Goal: Task Accomplishment & Management: Use online tool/utility

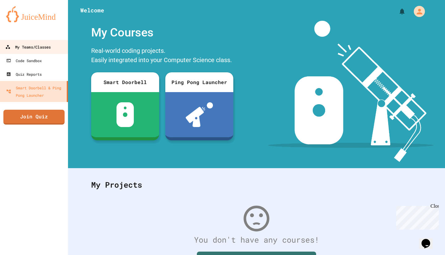
click at [39, 44] on div "My Teams/Classes" at bounding box center [27, 47] width 45 height 8
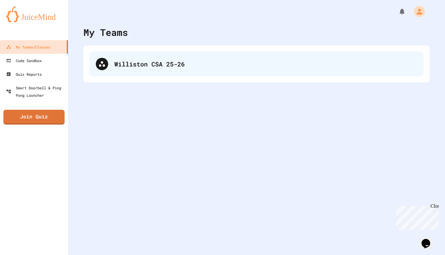
click at [133, 63] on div "Williston CSA 25-26" at bounding box center [265, 63] width 303 height 9
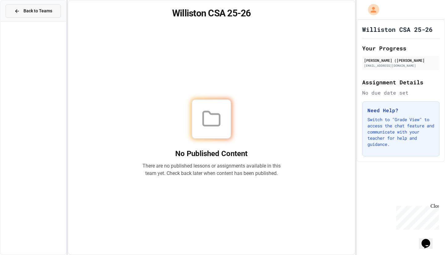
click at [26, 9] on span "Back to Teams" at bounding box center [37, 11] width 29 height 6
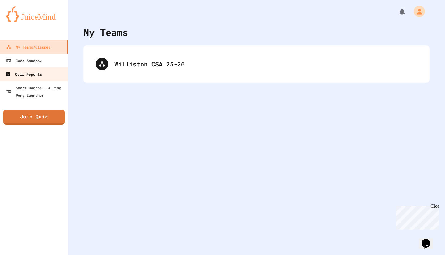
click at [36, 74] on div "Quiz Reports" at bounding box center [23, 74] width 36 height 8
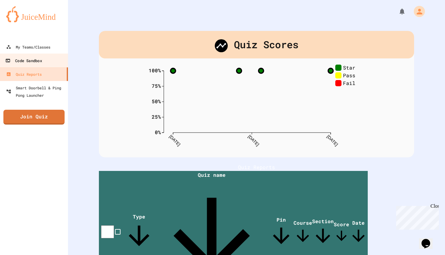
click at [45, 61] on link "Code Sandbox" at bounding box center [34, 60] width 70 height 14
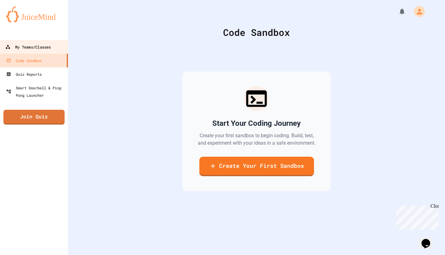
click at [44, 48] on div "My Teams/Classes" at bounding box center [27, 47] width 45 height 8
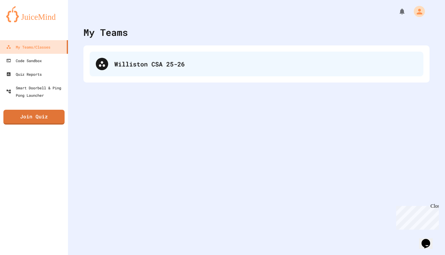
click at [114, 60] on div "Williston CSA 25-26" at bounding box center [265, 63] width 303 height 9
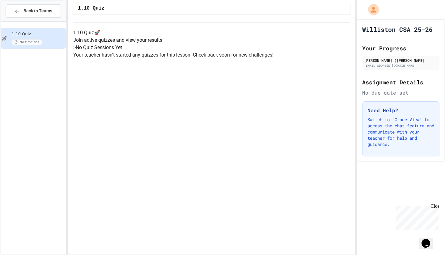
click at [52, 38] on div "1.10 Quiz No time set" at bounding box center [38, 38] width 53 height 14
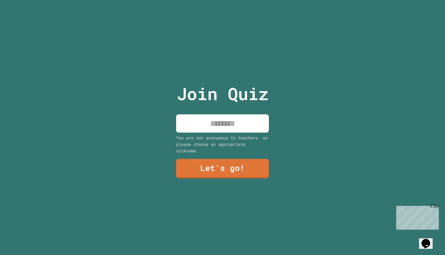
click at [253, 123] on input at bounding box center [222, 123] width 93 height 18
type input "****"
click at [238, 170] on link "Let's go!" at bounding box center [222, 168] width 91 height 20
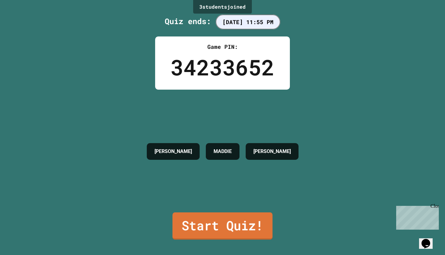
click at [245, 219] on link "Start Quiz!" at bounding box center [222, 225] width 100 height 27
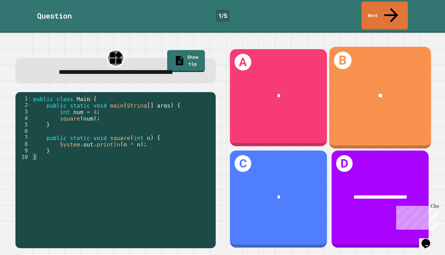
click at [383, 61] on div "B **" at bounding box center [380, 98] width 102 height 102
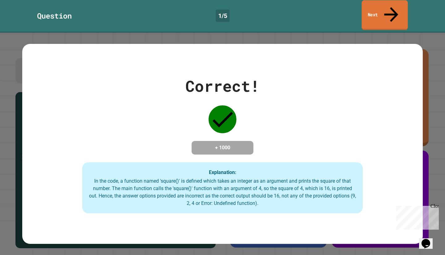
click at [377, 14] on link "Next" at bounding box center [384, 15] width 46 height 30
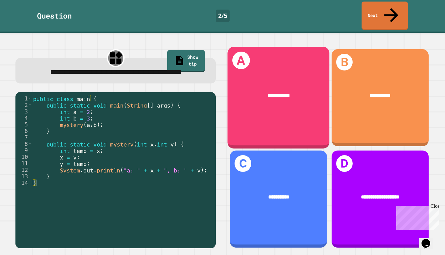
click at [273, 81] on div "**********" at bounding box center [279, 96] width 102 height 31
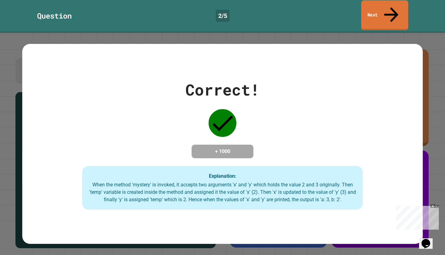
click at [375, 9] on link "Next" at bounding box center [384, 15] width 47 height 30
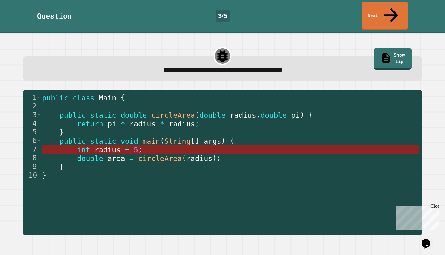
click at [82, 145] on span "int" at bounding box center [83, 149] width 13 height 9
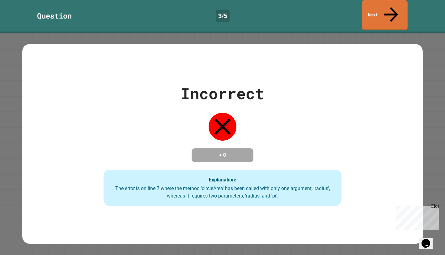
click at [372, 10] on link "Next" at bounding box center [385, 15] width 46 height 30
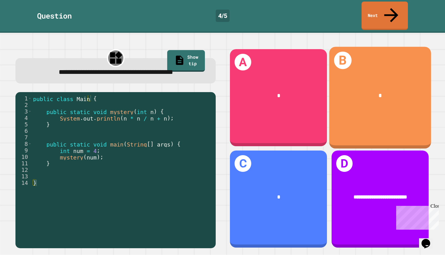
click at [382, 81] on div "*" at bounding box center [380, 96] width 102 height 31
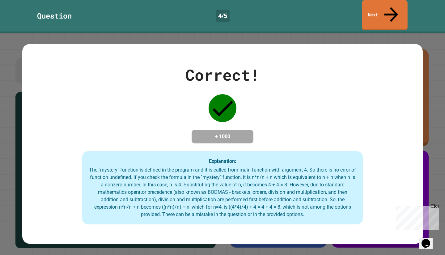
click at [379, 3] on link "Next" at bounding box center [385, 15] width 46 height 30
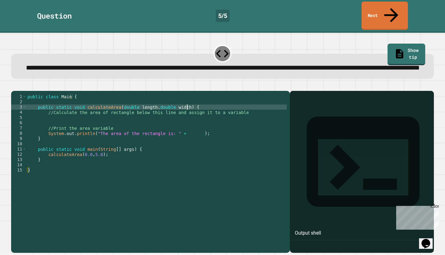
click at [195, 114] on div "public class Main { public static void calculateArea ( double length , double w…" at bounding box center [156, 167] width 260 height 147
click at [54, 122] on div "public class Main { public static void calculateArea ( double length , double w…" at bounding box center [156, 167] width 260 height 147
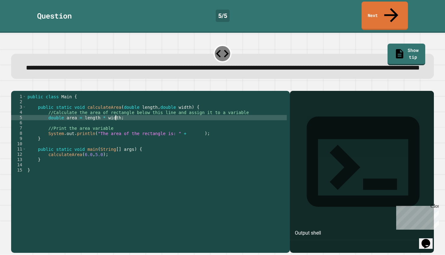
scroll to position [0, 6]
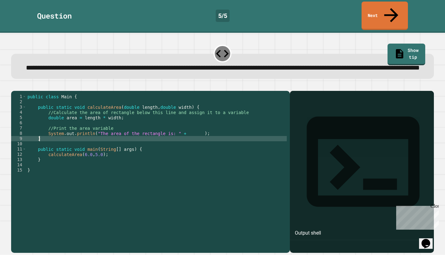
click at [184, 142] on div "public class Main { public static void calculateArea ( double length , double w…" at bounding box center [156, 167] width 260 height 147
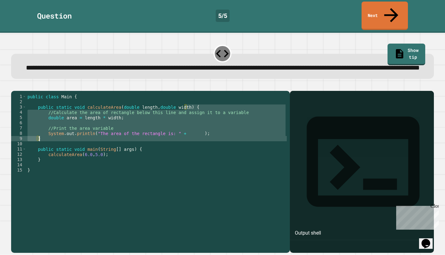
click at [178, 139] on div "public class Main { public static void calculateArea ( double length , double w…" at bounding box center [156, 162] width 260 height 136
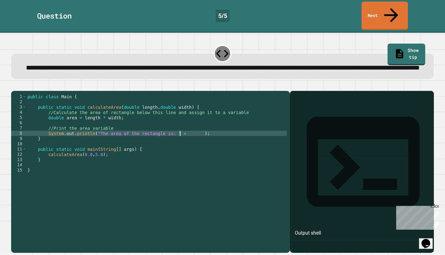
click at [178, 139] on div "public class Main { public static void calculateArea ( double length , double w…" at bounding box center [156, 167] width 260 height 147
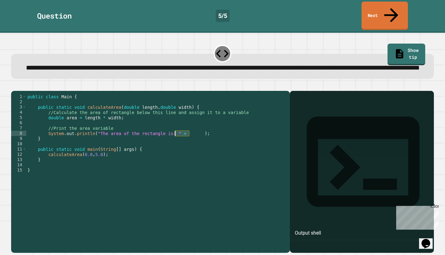
click at [178, 139] on div "public class Main { public static void calculateArea ( double length , double w…" at bounding box center [156, 167] width 260 height 147
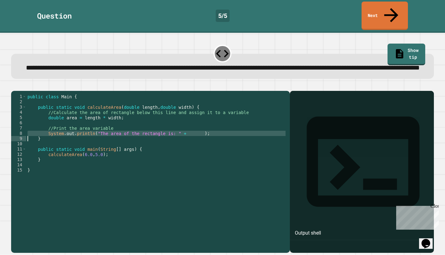
click at [178, 139] on div "public class Main { public static void calculateArea ( double length , double w…" at bounding box center [156, 167] width 260 height 147
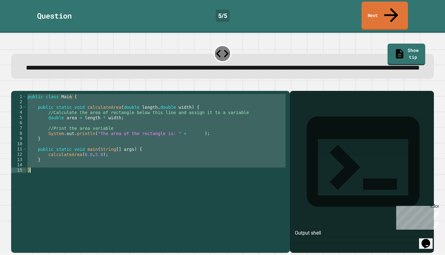
click at [189, 140] on div "public class Main { public static void calculateArea ( double length , double w…" at bounding box center [156, 162] width 260 height 136
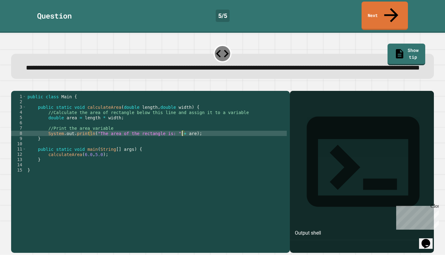
scroll to position [0, 11]
type textarea "**********"
click at [20, 87] on icon "button" at bounding box center [18, 89] width 3 height 4
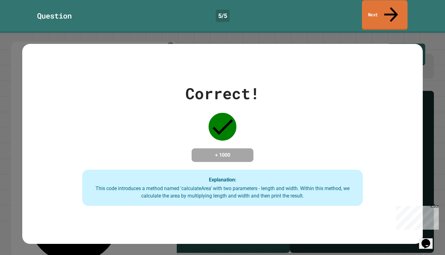
click at [375, 6] on link "Next" at bounding box center [385, 15] width 46 height 30
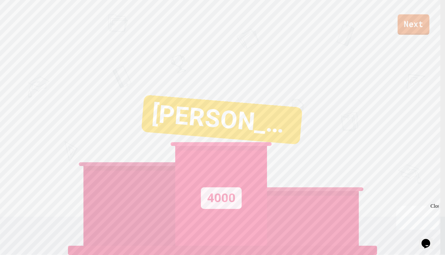
click at [413, 27] on link "Next" at bounding box center [413, 24] width 32 height 20
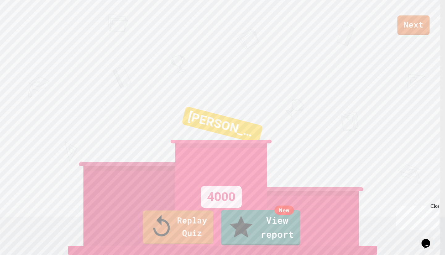
click at [186, 238] on link "Replay Quiz" at bounding box center [178, 227] width 70 height 34
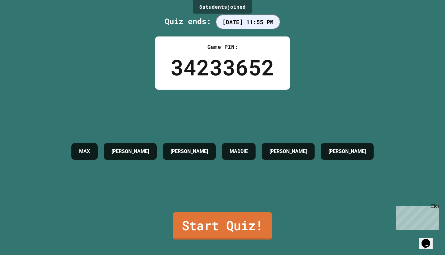
click at [199, 218] on link "Start Quiz!" at bounding box center [222, 225] width 99 height 27
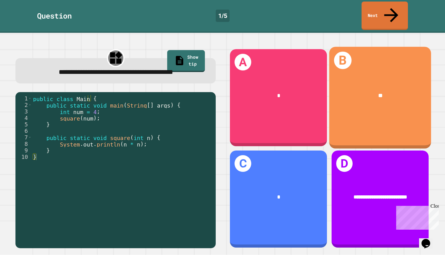
click at [368, 81] on div "**" at bounding box center [380, 96] width 102 height 31
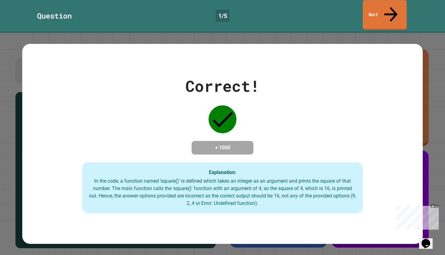
click at [370, 6] on link "Next" at bounding box center [385, 15] width 44 height 30
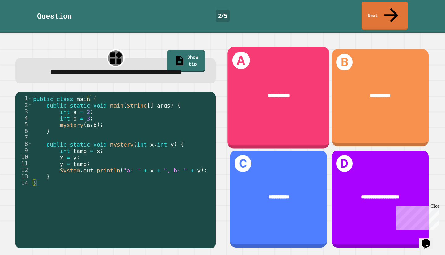
click at [283, 63] on div "**********" at bounding box center [279, 98] width 102 height 102
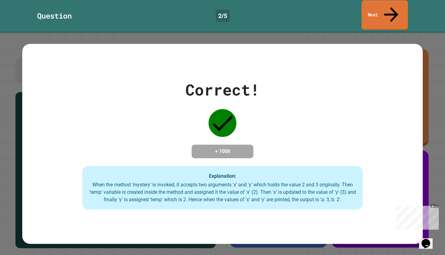
click at [385, 6] on link "Next" at bounding box center [384, 15] width 46 height 30
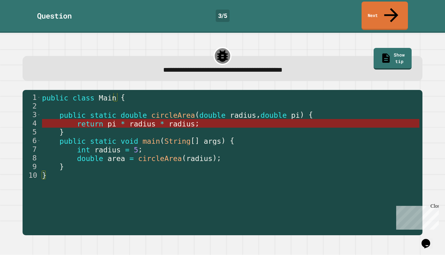
click at [170, 120] on span "radius" at bounding box center [182, 124] width 26 height 9
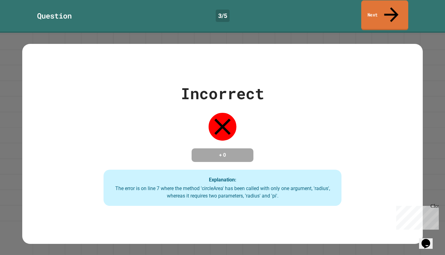
click at [368, 2] on link "Next" at bounding box center [384, 15] width 47 height 30
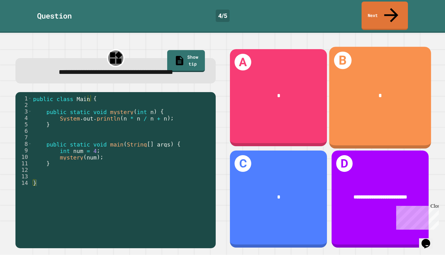
click at [362, 81] on div "*" at bounding box center [380, 96] width 102 height 31
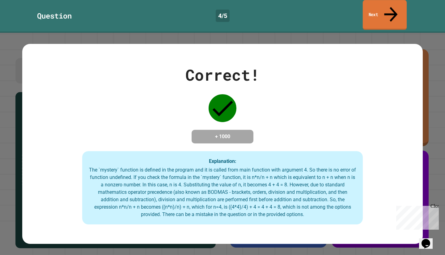
click at [385, 12] on link "Next" at bounding box center [385, 15] width 44 height 30
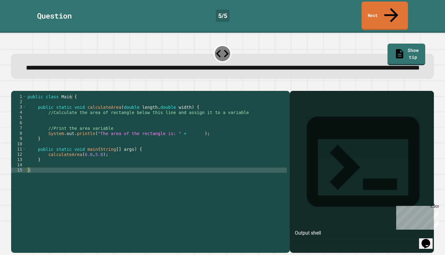
click at [58, 123] on div "public class Main { public static void calculateArea ( double length , double w…" at bounding box center [156, 167] width 260 height 147
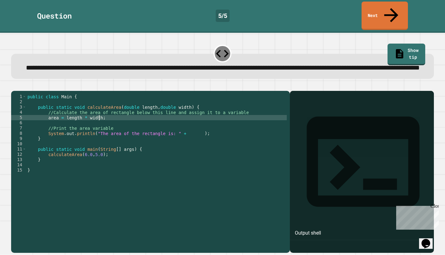
scroll to position [0, 5]
click at [182, 139] on div "public class Main { public static void calculateArea ( double length , double w…" at bounding box center [156, 167] width 260 height 147
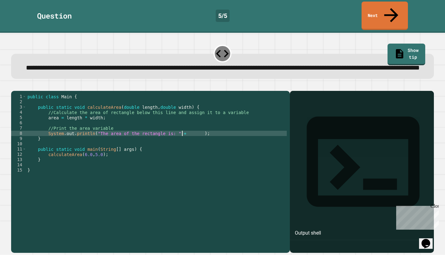
click at [182, 139] on div "public class Main { public static void calculateArea ( double length , double w…" at bounding box center [156, 167] width 260 height 147
type textarea "**********"
click at [367, 5] on link "Next" at bounding box center [384, 15] width 46 height 30
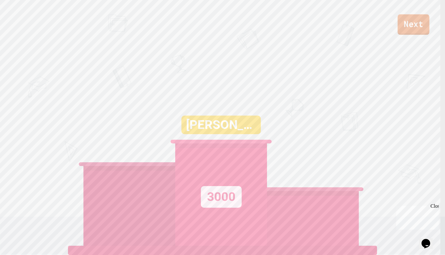
click at [406, 27] on link "Next" at bounding box center [413, 24] width 32 height 20
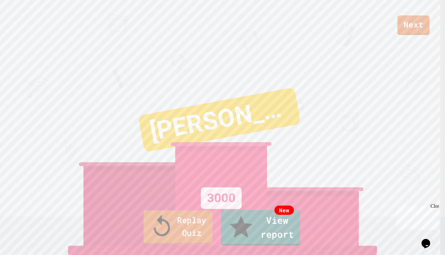
click at [169, 236] on link "Replay Quiz" at bounding box center [178, 227] width 69 height 34
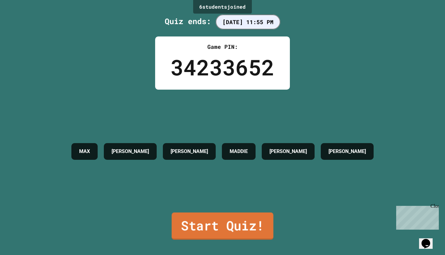
click at [200, 217] on link "Start Quiz!" at bounding box center [222, 225] width 102 height 27
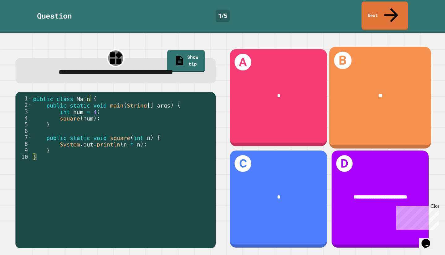
click at [378, 93] on span "**" at bounding box center [380, 96] width 4 height 6
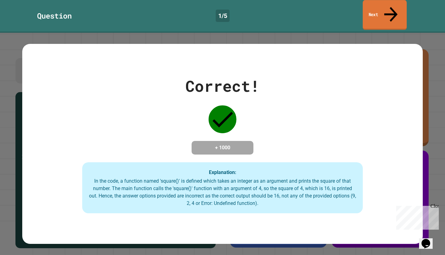
click at [372, 10] on link "Next" at bounding box center [385, 15] width 44 height 30
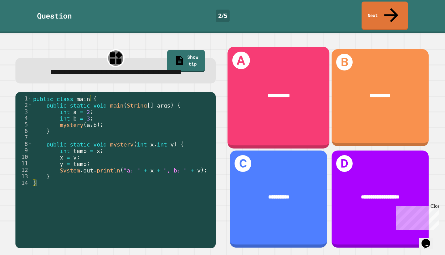
click at [262, 81] on div "**********" at bounding box center [279, 96] width 102 height 31
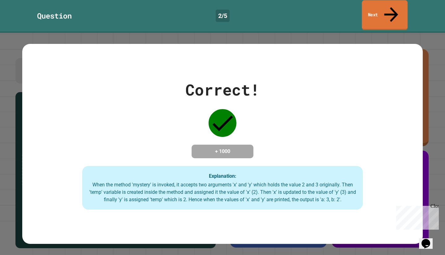
click at [379, 8] on link "Next" at bounding box center [385, 15] width 46 height 30
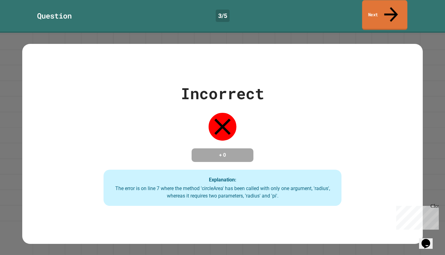
click at [373, 13] on link "Next" at bounding box center [384, 15] width 45 height 30
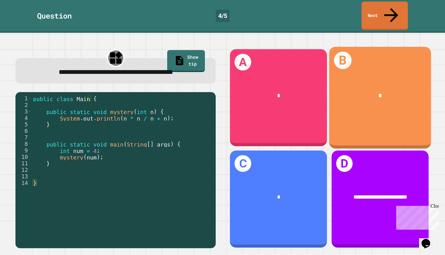
click at [363, 81] on div "*" at bounding box center [380, 96] width 102 height 31
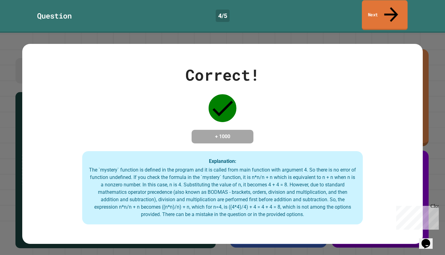
click at [371, 7] on link "Next" at bounding box center [385, 15] width 46 height 30
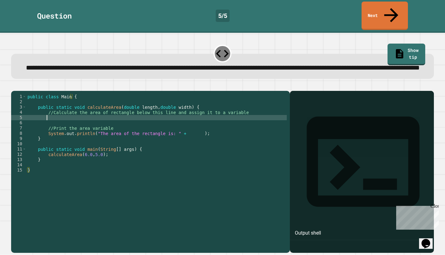
click at [61, 124] on div "public class Main { public static void calculateArea ( double length , double w…" at bounding box center [156, 167] width 260 height 147
click at [183, 140] on div "public class Main { public static void calculateArea ( double length , double w…" at bounding box center [156, 167] width 260 height 147
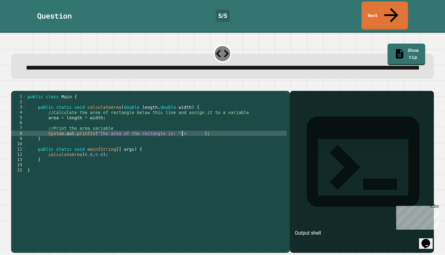
click at [183, 140] on div "public class Main { public static void calculateArea ( double length , double w…" at bounding box center [156, 167] width 260 height 147
click at [15, 83] on div at bounding box center [222, 86] width 422 height 7
click at [14, 86] on icon "button" at bounding box center [14, 86] width 0 height 0
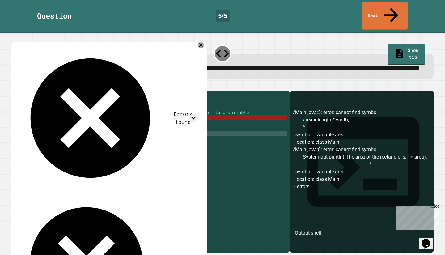
scroll to position [0, 1]
click at [102, 126] on div "public class Main { public static void calculateArea ( double length , double w…" at bounding box center [156, 167] width 260 height 147
click at [201, 138] on div "public class Main { public static void calculateArea ( double length , double w…" at bounding box center [156, 167] width 260 height 147
click at [102, 127] on div "public class Main { public static void calculateArea ( double length , double w…" at bounding box center [156, 167] width 260 height 147
click at [123, 124] on div "public class Main { public static void calculateArea ( double length , double w…" at bounding box center [156, 167] width 260 height 147
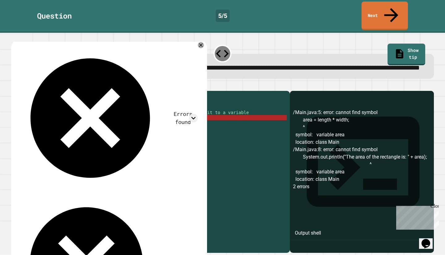
click at [44, 124] on div "public class Main { public static void calculateArea ( double length , double w…" at bounding box center [156, 167] width 260 height 147
click at [107, 123] on div "public class Main { public static void calculateArea ( double length , double w…" at bounding box center [156, 167] width 260 height 147
click at [96, 123] on div "public class Main { public static void calculateArea ( double length , double w…" at bounding box center [156, 167] width 260 height 147
click at [45, 123] on div "public class Main { public static void calculateArea ( double length , double w…" at bounding box center [156, 167] width 260 height 147
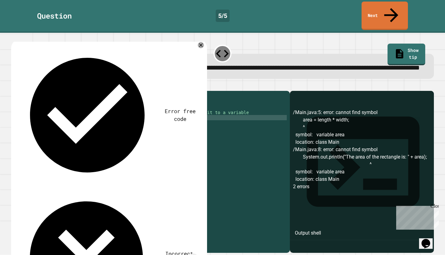
scroll to position [0, 2]
type textarea "**********"
click at [14, 86] on icon "button" at bounding box center [14, 86] width 0 height 0
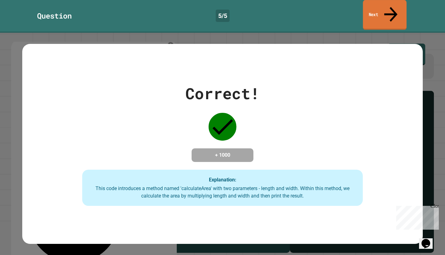
click at [379, 4] on link "Next" at bounding box center [385, 15] width 44 height 30
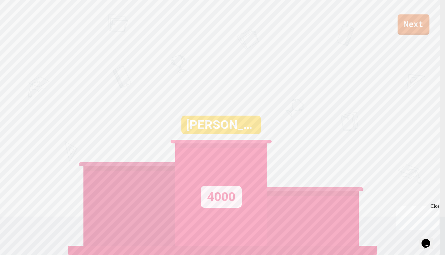
click at [413, 20] on link "Next" at bounding box center [413, 24] width 32 height 20
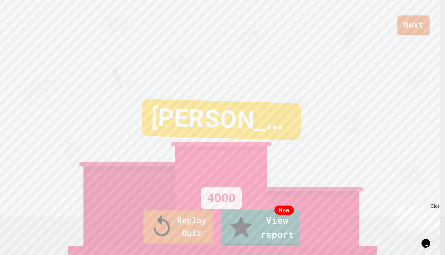
click at [175, 237] on link "Replay Quiz" at bounding box center [177, 227] width 69 height 34
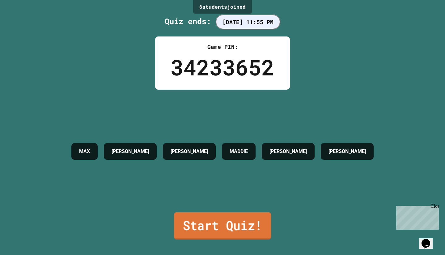
click at [196, 230] on link "Start Quiz!" at bounding box center [222, 225] width 97 height 27
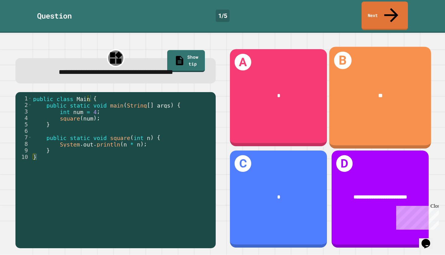
click at [378, 93] on span "**" at bounding box center [380, 96] width 4 height 6
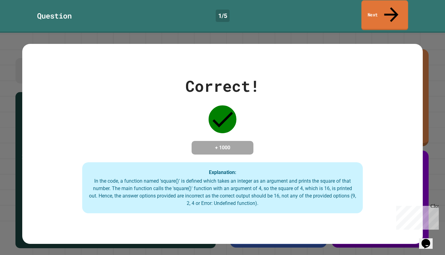
click at [377, 5] on link "Next" at bounding box center [384, 15] width 47 height 30
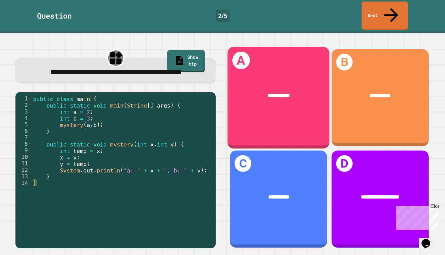
click at [239, 92] on div "**********" at bounding box center [278, 96] width 79 height 9
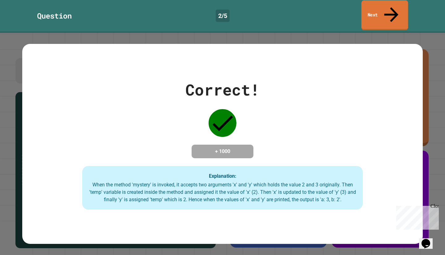
click at [367, 4] on link "Next" at bounding box center [384, 15] width 47 height 30
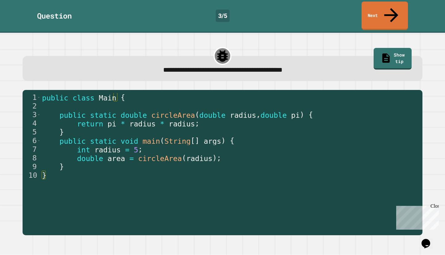
click at [376, 48] on link "Show tip" at bounding box center [392, 59] width 38 height 22
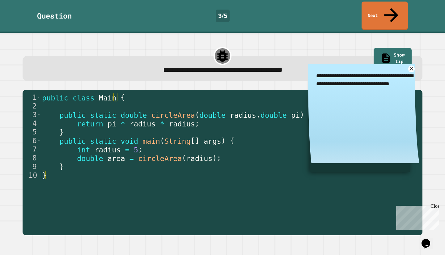
click at [175, 42] on div "**********" at bounding box center [222, 141] width 427 height 198
click at [409, 67] on icon at bounding box center [411, 69] width 5 height 5
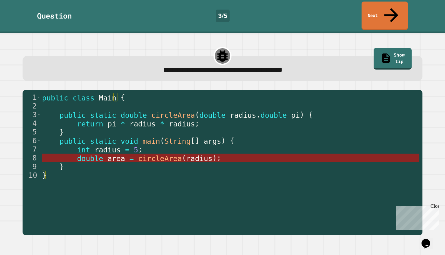
click at [190, 154] on span "radius" at bounding box center [199, 158] width 26 height 9
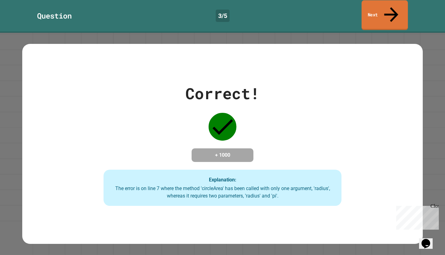
click at [376, 6] on link "Next" at bounding box center [384, 15] width 46 height 30
